Goal: Find specific page/section: Find specific page/section

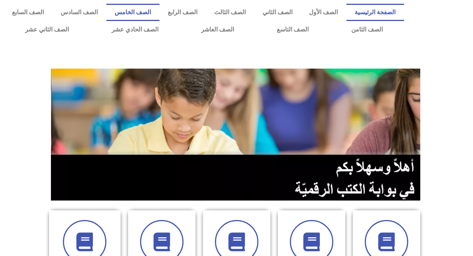
click at [155, 15] on link "الصف الخامس" at bounding box center [132, 12] width 53 height 17
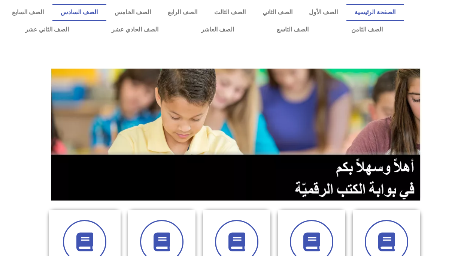
click at [106, 12] on link "الصف السادس" at bounding box center [79, 12] width 54 height 17
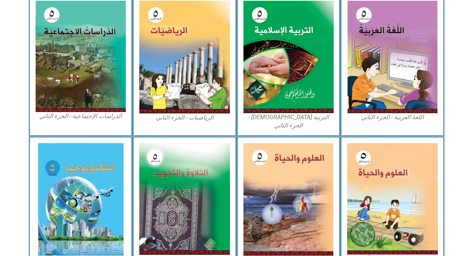
scroll to position [387, 0]
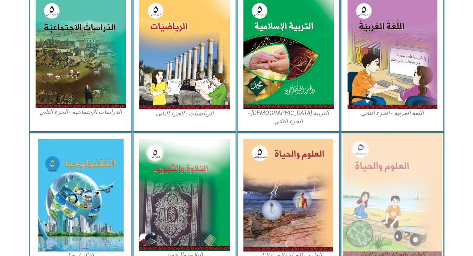
click at [405, 171] on img at bounding box center [393, 194] width 100 height 123
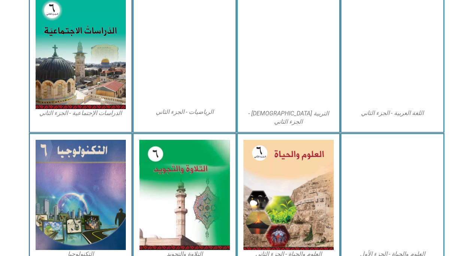
scroll to position [393, 0]
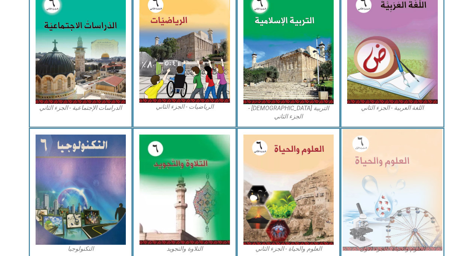
click at [399, 193] on img at bounding box center [393, 189] width 100 height 121
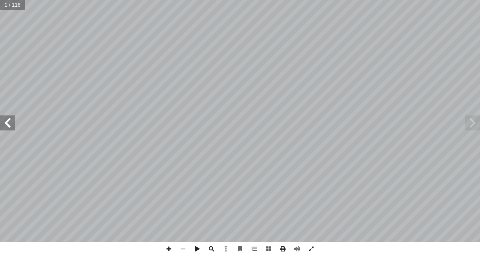
click at [4, 122] on span at bounding box center [7, 122] width 15 height 15
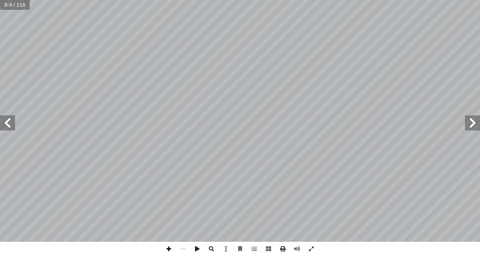
click at [170, 247] on span at bounding box center [169, 249] width 14 height 14
